Goal: Find specific page/section: Find specific page/section

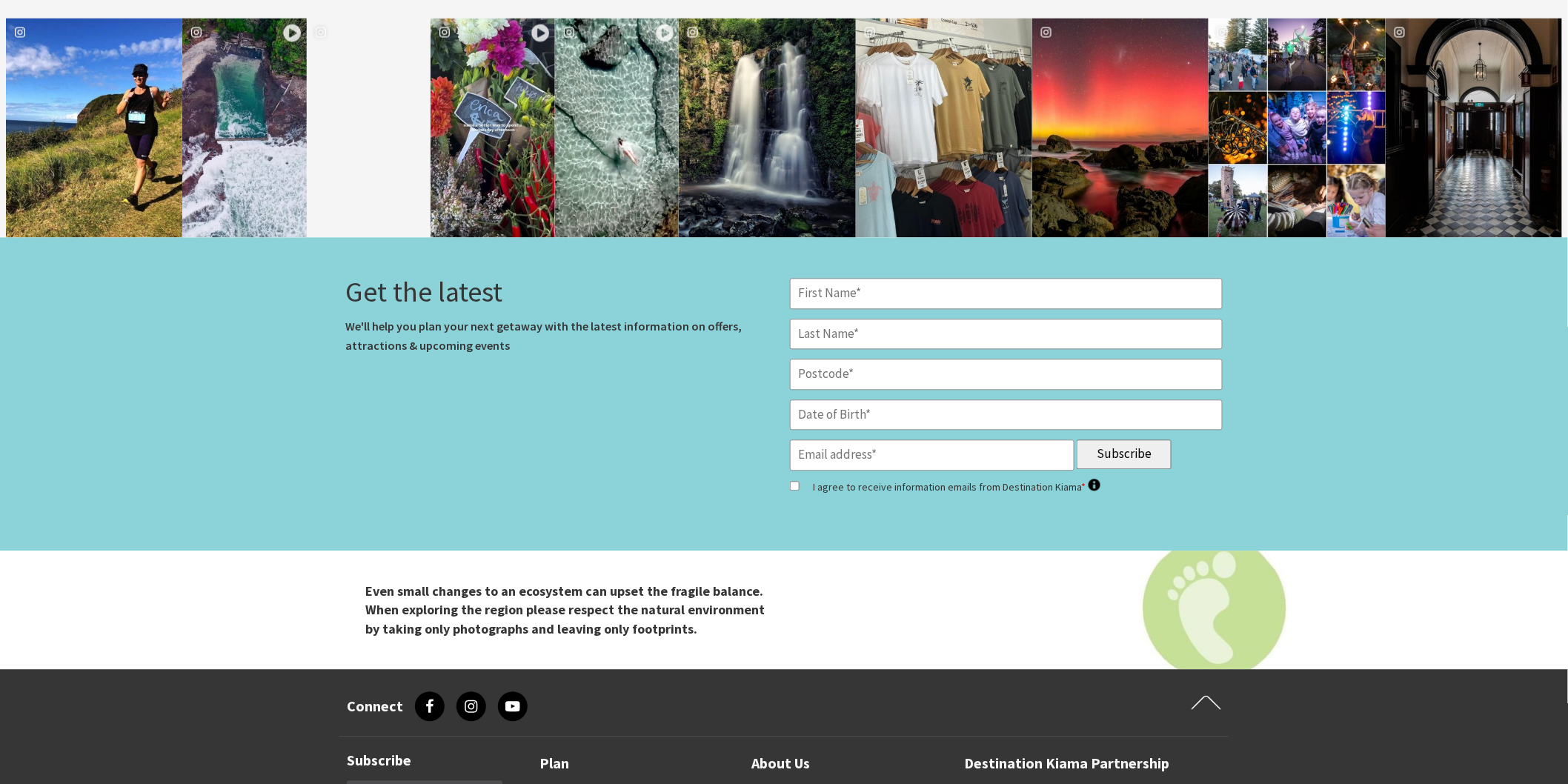
scroll to position [6094, 0]
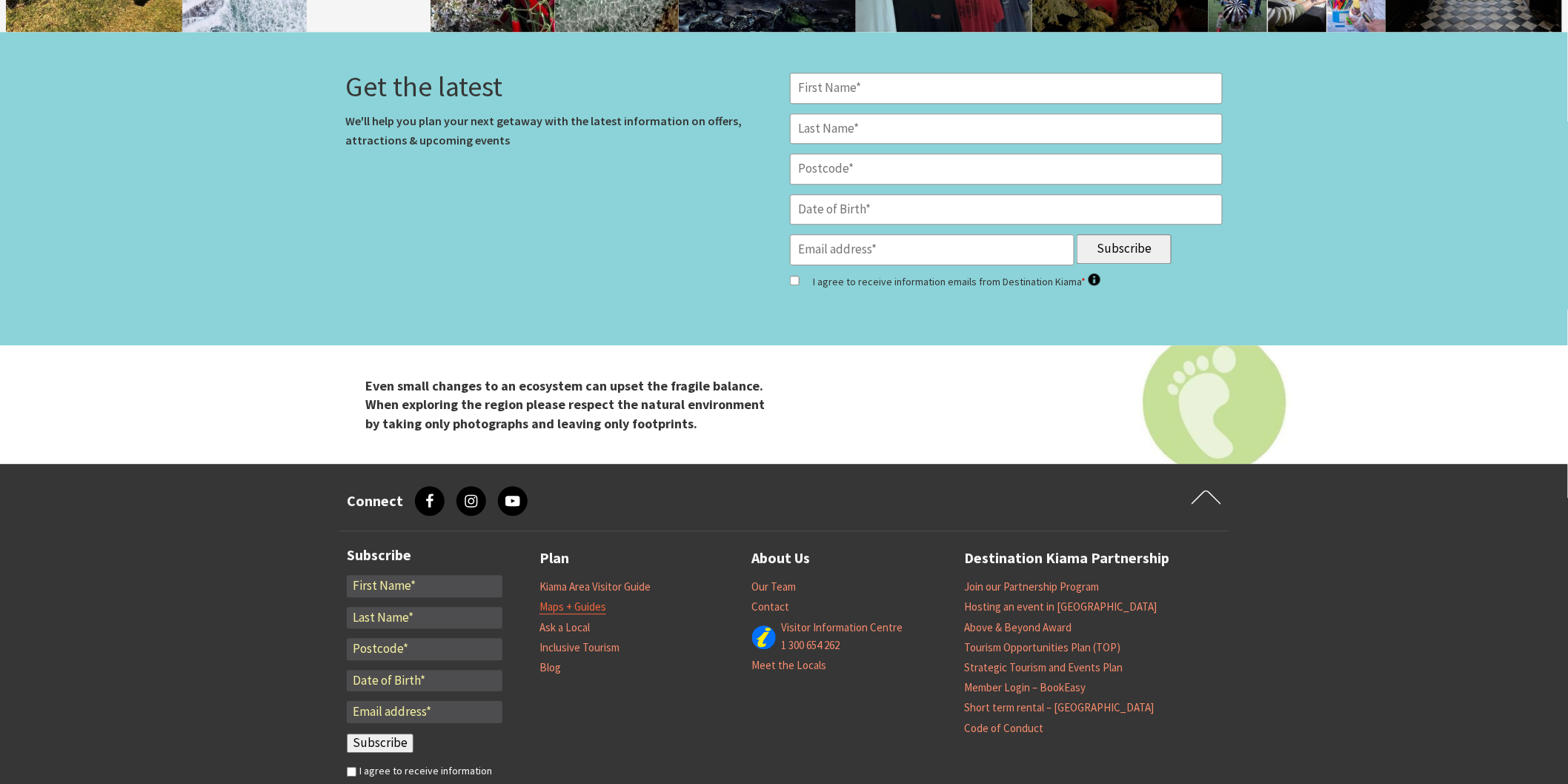
click at [563, 599] on link "Maps + Guides" at bounding box center [573, 606] width 67 height 15
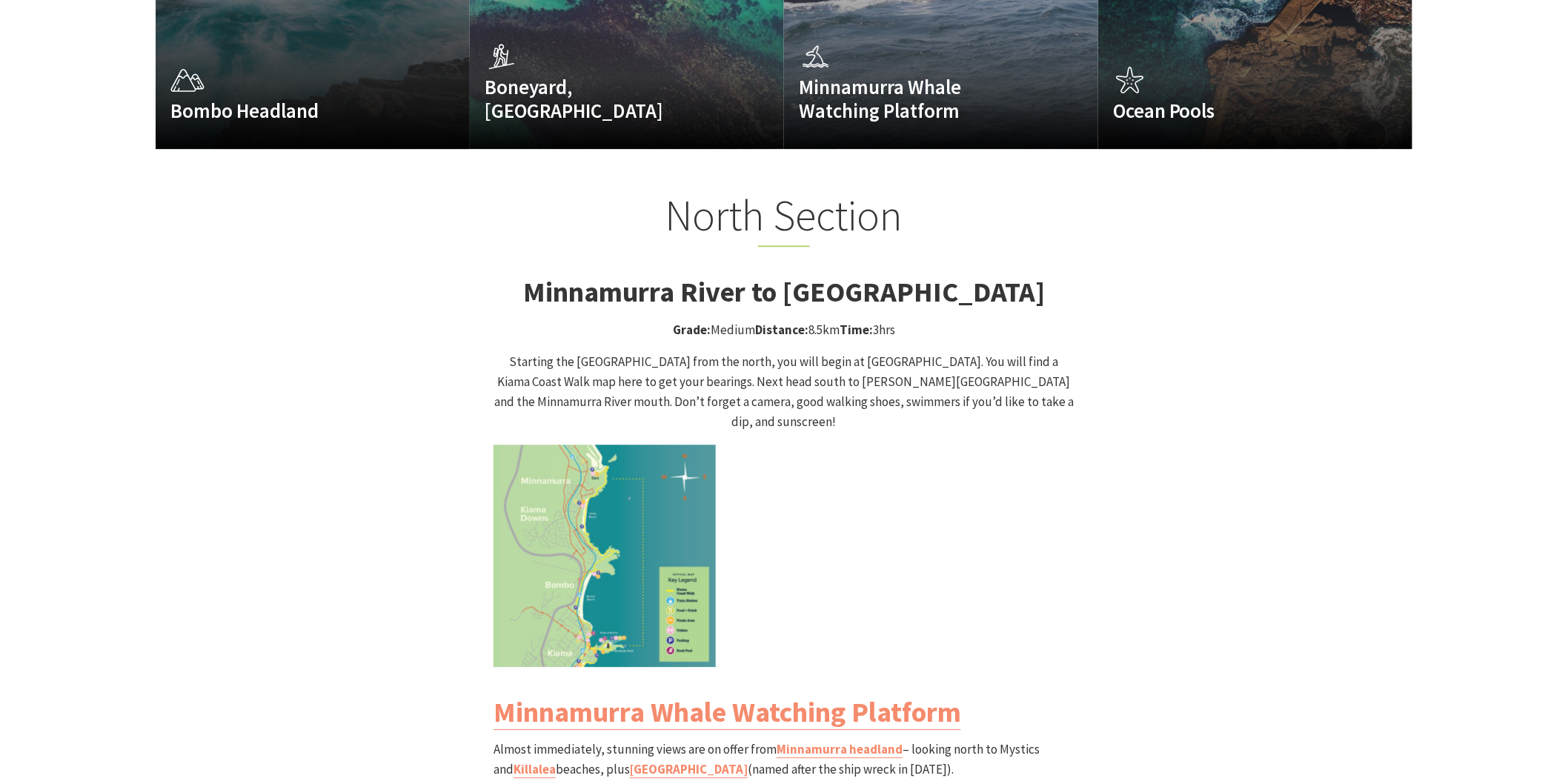
scroll to position [1317, 0]
